Goal: Task Accomplishment & Management: Manage account settings

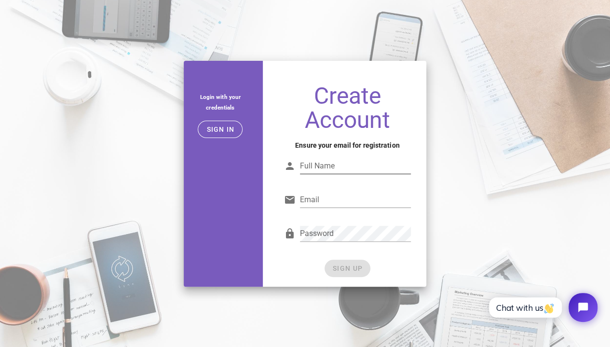
click at [322, 163] on input "Full Name" at bounding box center [355, 165] width 111 height 15
type input "p"
type input "Pion Das"
type input "pionkdas@gmail.com"
click at [334, 243] on div "Password" at bounding box center [355, 239] width 111 height 26
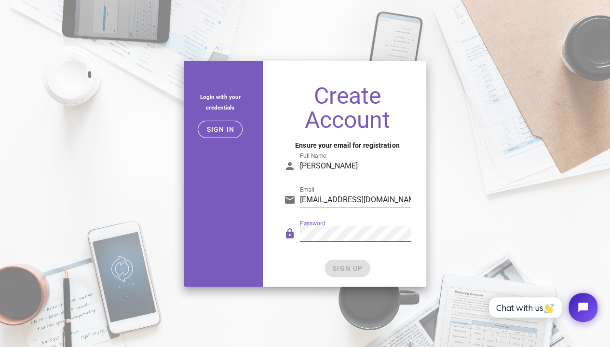
click at [297, 270] on div "SIGN UP" at bounding box center [347, 267] width 127 height 17
click at [334, 265] on span "SIGN UP" at bounding box center [347, 268] width 30 height 8
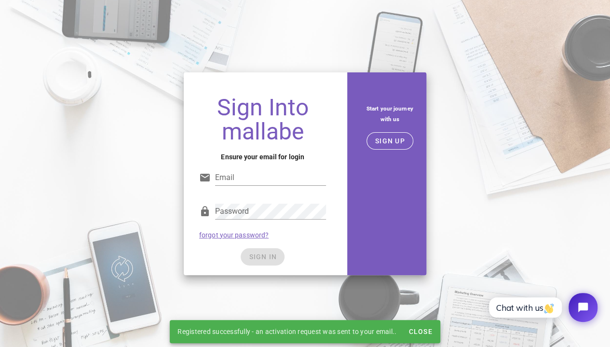
type input "pionkdas@gmail.com"
click at [254, 252] on button "SIGN IN" at bounding box center [263, 256] width 44 height 17
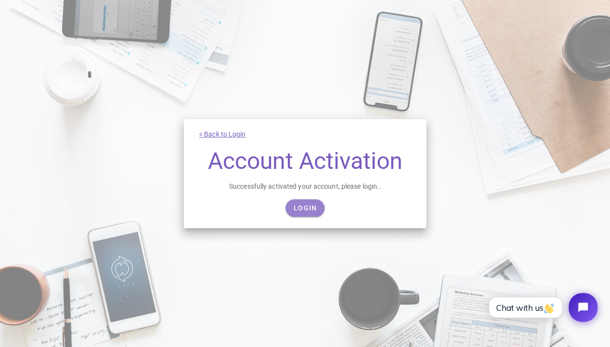
click at [305, 206] on span "Login" at bounding box center [305, 208] width 24 height 8
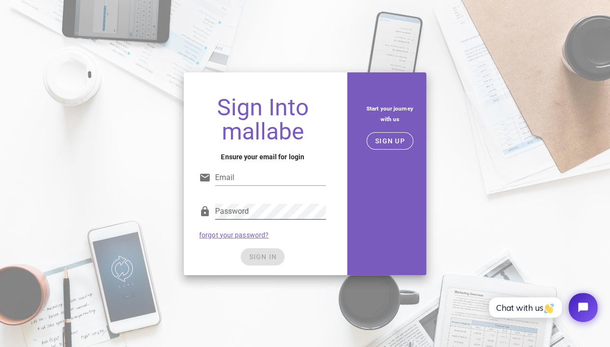
type input "[EMAIL_ADDRESS][DOMAIN_NAME]"
click at [244, 256] on div "SIGN IN" at bounding box center [262, 256] width 127 height 17
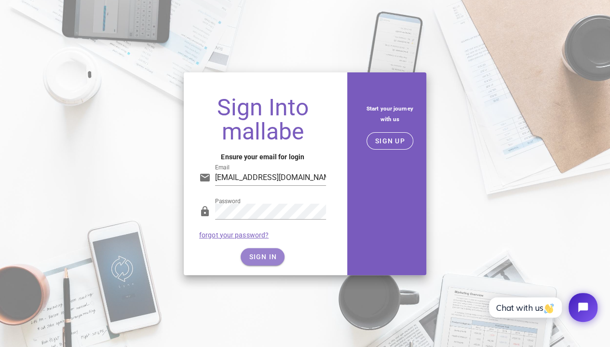
click at [268, 254] on span "SIGN IN" at bounding box center [262, 257] width 28 height 8
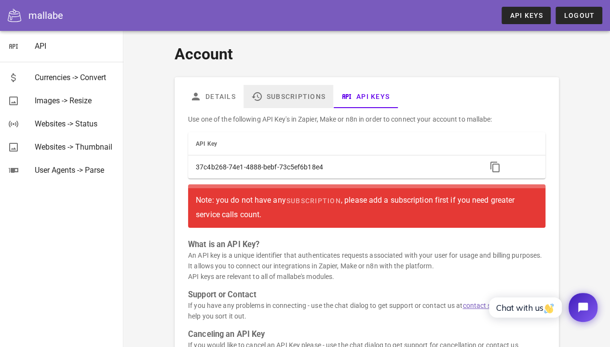
click at [295, 89] on link "Subscriptions" at bounding box center [289, 96] width 90 height 23
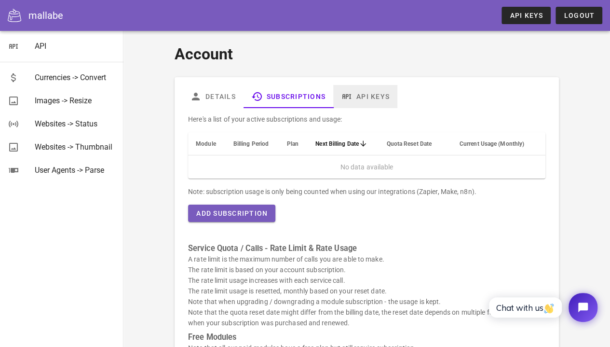
click at [366, 93] on link "API Keys" at bounding box center [365, 96] width 64 height 23
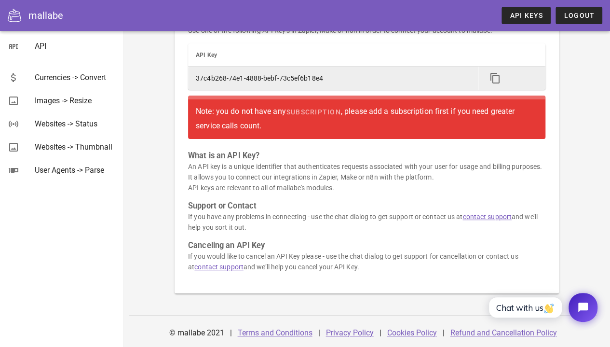
scroll to position [89, 0]
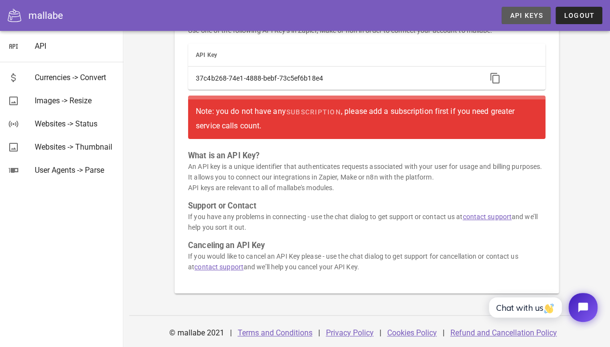
click at [532, 14] on span "API Keys" at bounding box center [526, 16] width 34 height 8
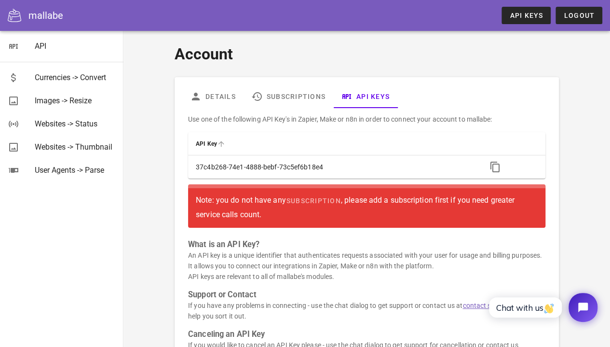
click at [364, 151] on th "API Key" at bounding box center [333, 143] width 290 height 23
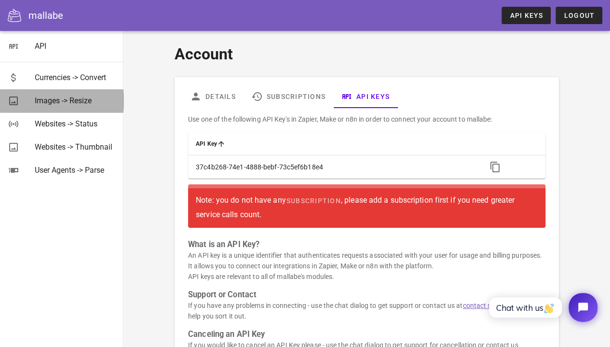
click at [89, 101] on div "Images -> Resize" at bounding box center [75, 100] width 81 height 9
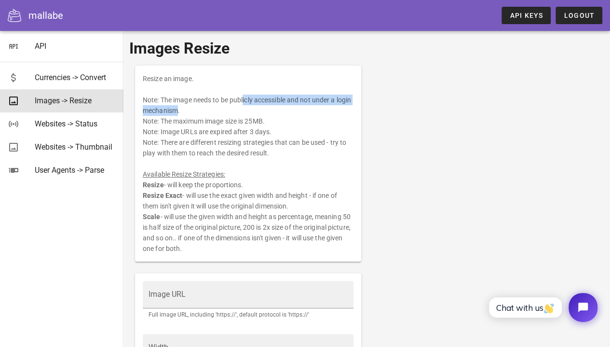
drag, startPoint x: 184, startPoint y: 100, endPoint x: 330, endPoint y: 96, distance: 145.7
click at [330, 96] on div "Resize an image. Note: The image needs to be publicly accessible and not under …" at bounding box center [248, 164] width 226 height 196
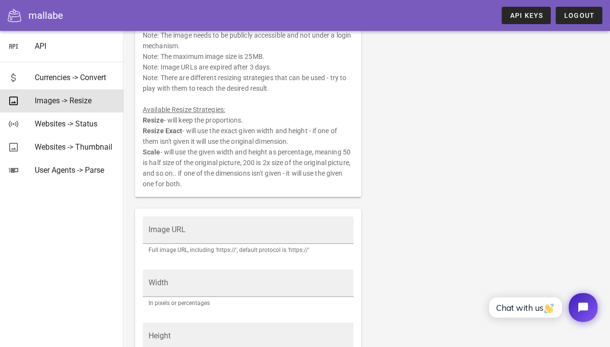
scroll to position [64, 0]
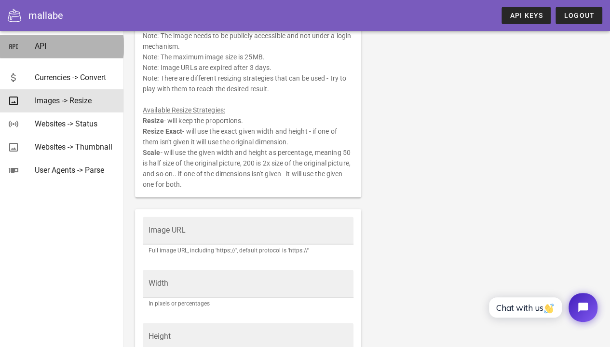
click at [55, 47] on div "API" at bounding box center [75, 45] width 81 height 9
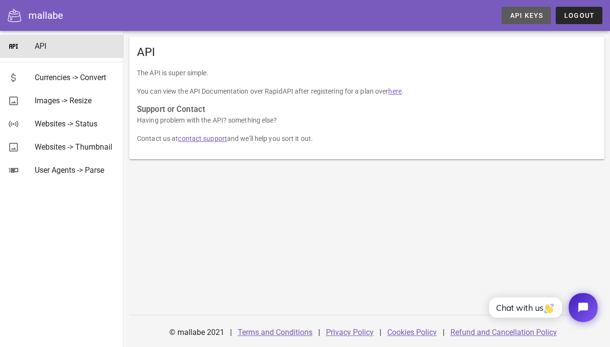
click at [520, 19] on span "API Keys" at bounding box center [526, 16] width 34 height 8
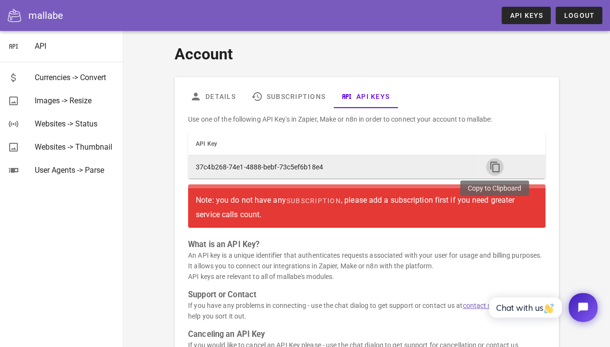
click at [489, 167] on icon "button" at bounding box center [495, 167] width 12 height 12
